Goal: Navigation & Orientation: Find specific page/section

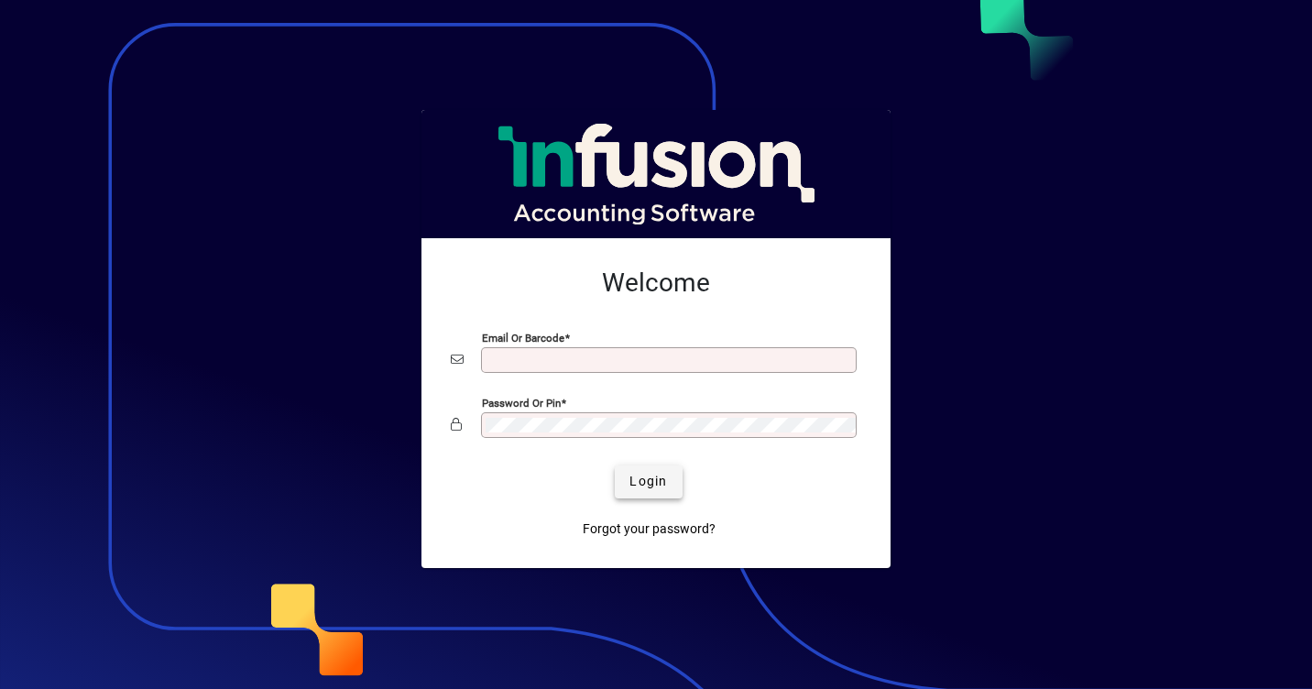
type input "**********"
click at [668, 483] on span "submit" at bounding box center [648, 482] width 67 height 44
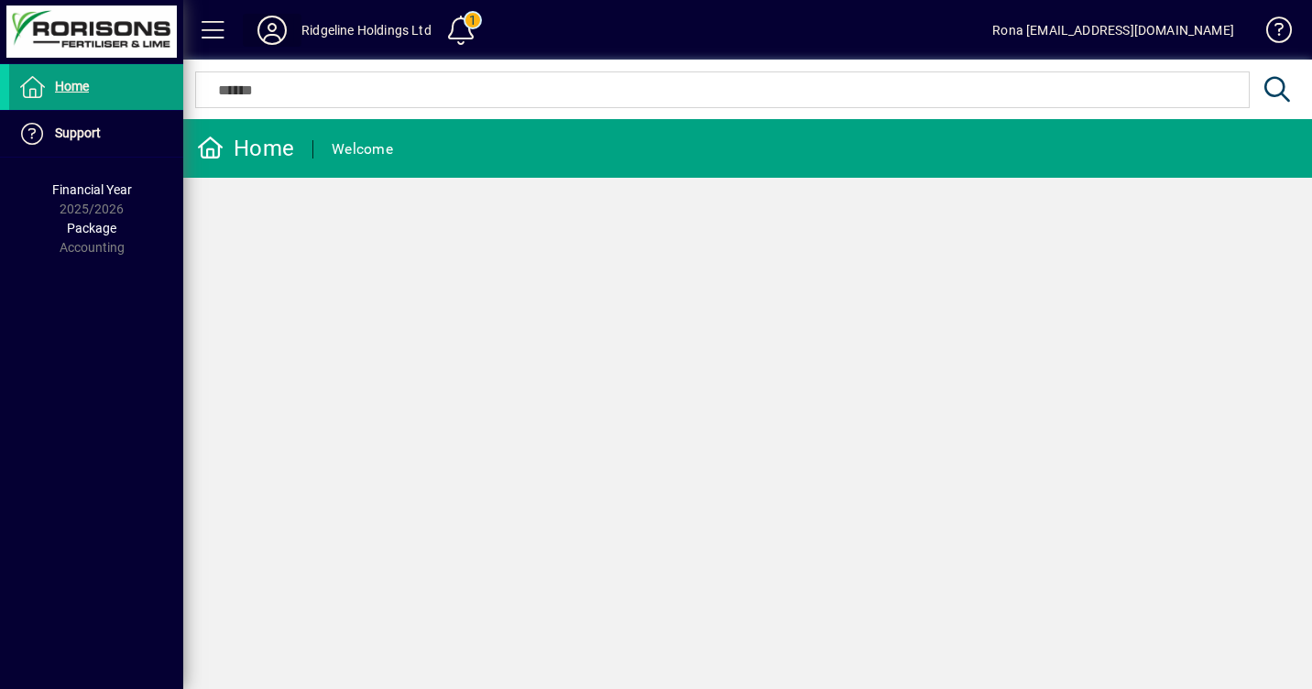
click at [268, 27] on icon at bounding box center [272, 30] width 37 height 29
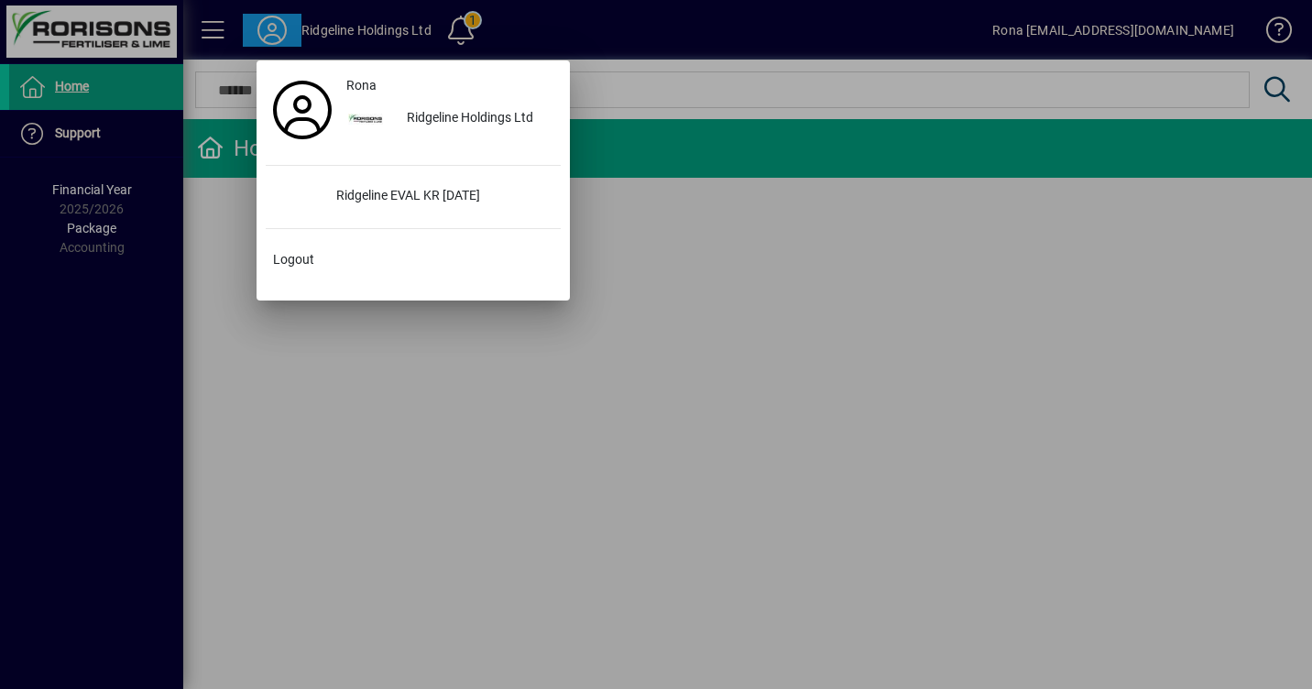
click at [268, 27] on div at bounding box center [656, 344] width 1312 height 689
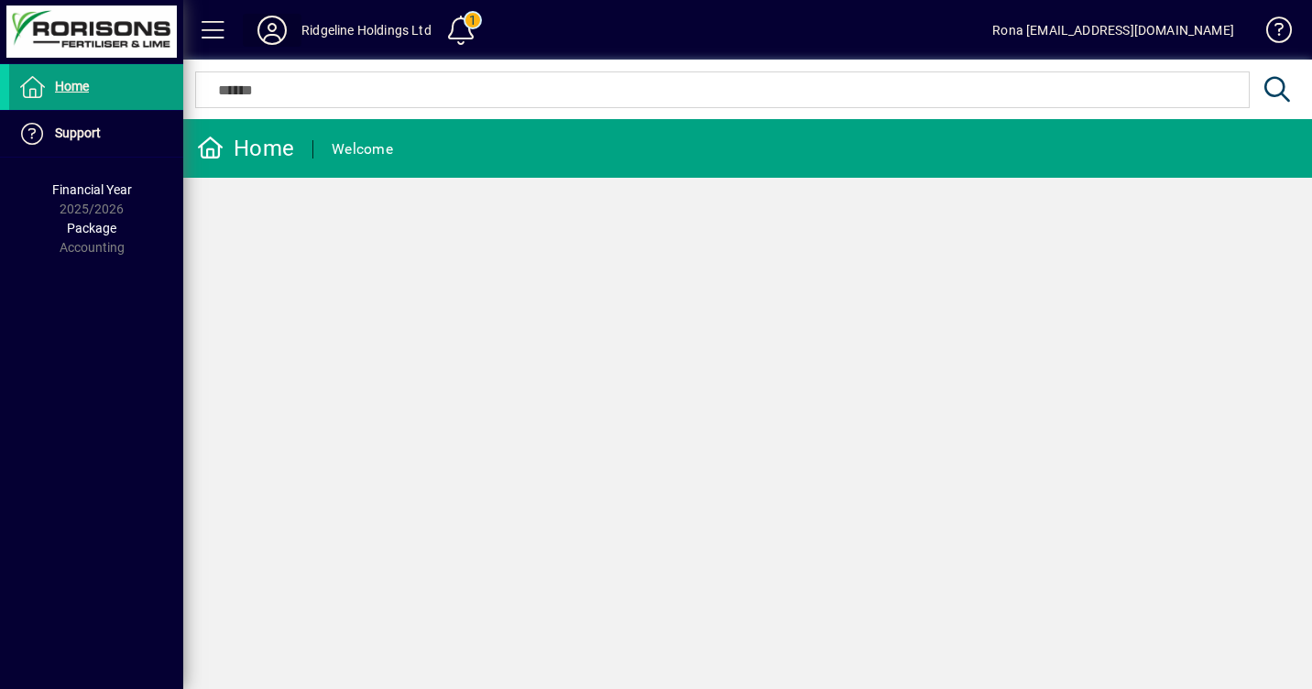
click at [268, 27] on icon at bounding box center [272, 30] width 37 height 29
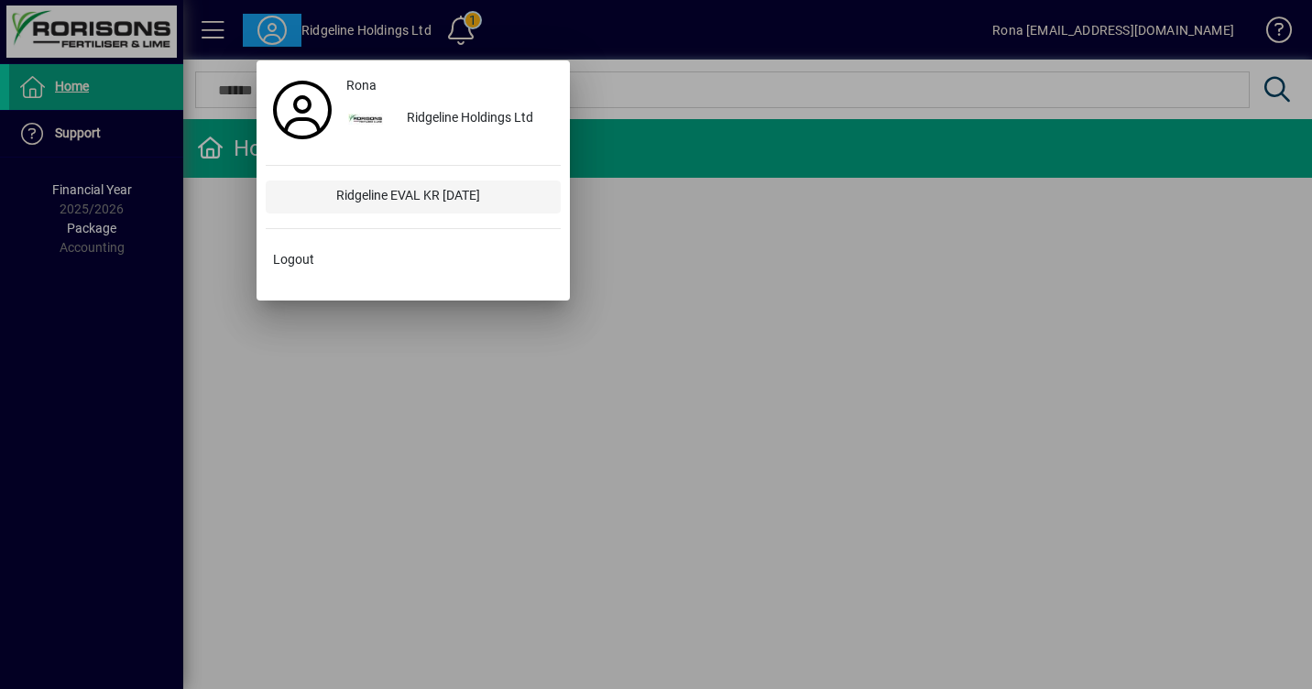
click at [342, 202] on div "Ridgeline EVAL KR [DATE]" at bounding box center [441, 197] width 239 height 33
